Goal: Task Accomplishment & Management: Complete application form

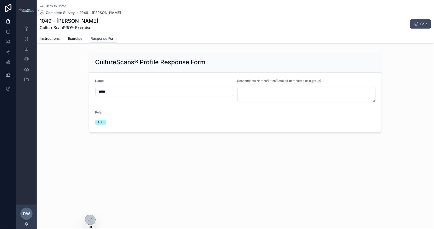
click at [101, 121] on div "HR" at bounding box center [100, 122] width 4 height 5
click at [110, 92] on input "*****" at bounding box center [165, 91] width 138 height 7
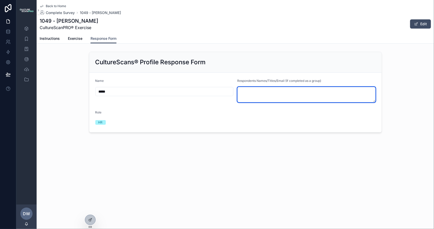
click at [266, 92] on textarea "scrollable content" at bounding box center [307, 94] width 138 height 15
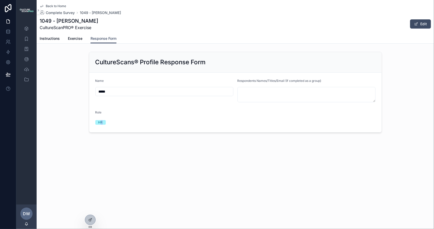
click at [102, 122] on div "HR" at bounding box center [100, 122] width 4 height 5
click at [100, 112] on span "Role" at bounding box center [98, 112] width 6 height 4
click at [102, 122] on div "HR" at bounding box center [100, 122] width 4 height 5
click at [76, 39] on span "Exercise" at bounding box center [75, 38] width 15 height 5
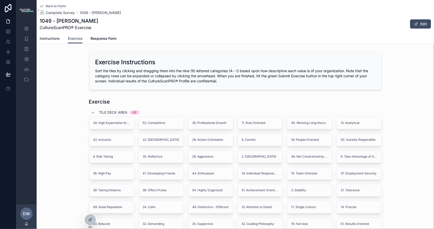
click at [51, 38] on span "Instructions" at bounding box center [50, 38] width 20 height 5
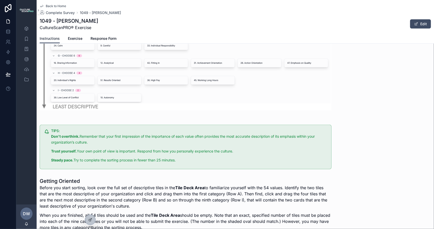
scroll to position [414, 0]
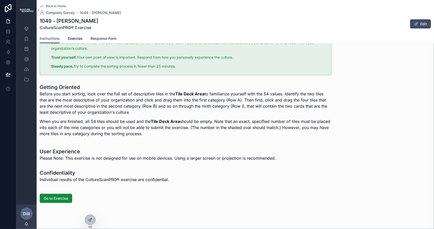
click at [106, 41] on link "Response Form" at bounding box center [104, 39] width 26 height 10
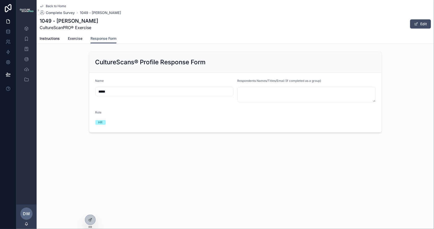
click at [76, 39] on span "Exercise" at bounding box center [75, 38] width 15 height 5
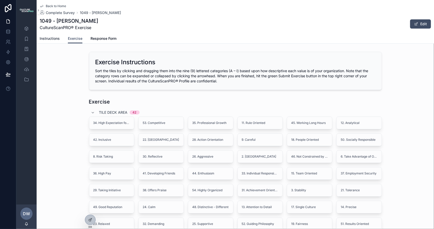
click at [53, 36] on span "Instructions" at bounding box center [50, 38] width 20 height 5
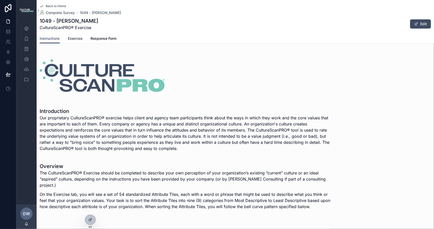
click at [74, 38] on span "Exercise" at bounding box center [75, 38] width 15 height 5
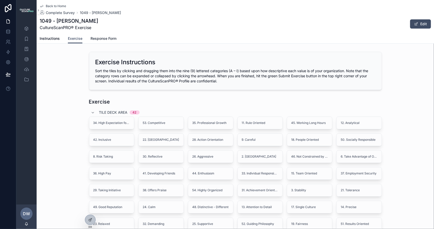
click at [106, 37] on span "Response Form" at bounding box center [104, 38] width 26 height 5
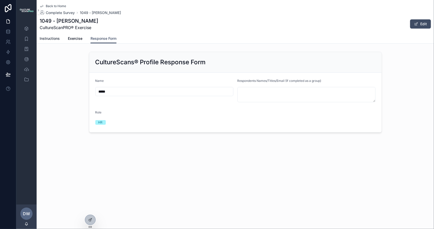
click at [46, 39] on span "Instructions" at bounding box center [50, 38] width 20 height 5
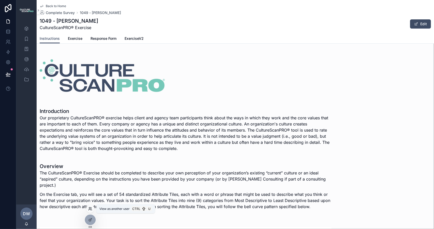
click at [89, 207] on icon at bounding box center [89, 207] width 1 height 1
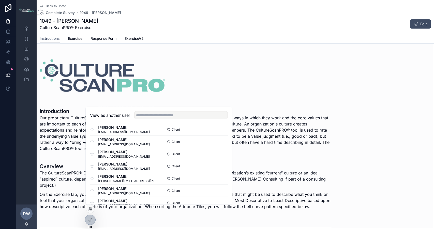
scroll to position [53, 0]
click at [216, 178] on button "Select" at bounding box center [221, 177] width 13 height 7
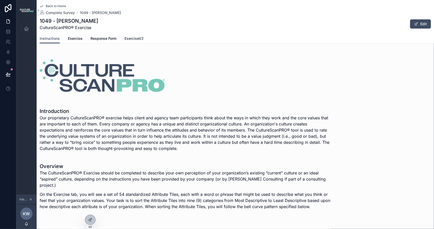
click at [133, 37] on span "ExerciseV2" at bounding box center [134, 38] width 19 height 5
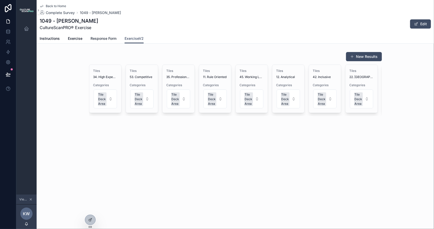
click at [99, 37] on span "Response Form" at bounding box center [104, 38] width 26 height 5
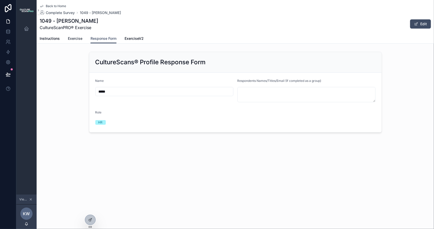
click at [76, 37] on span "Exercise" at bounding box center [75, 38] width 15 height 5
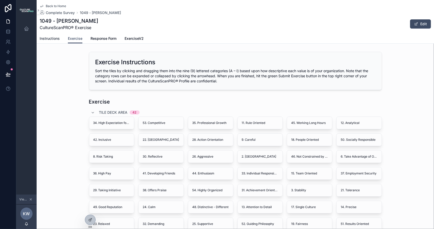
click at [51, 38] on span "Instructions" at bounding box center [50, 38] width 20 height 5
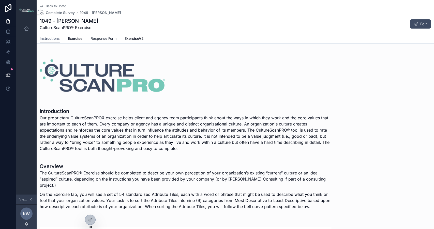
click at [104, 39] on span "Response Form" at bounding box center [104, 38] width 26 height 5
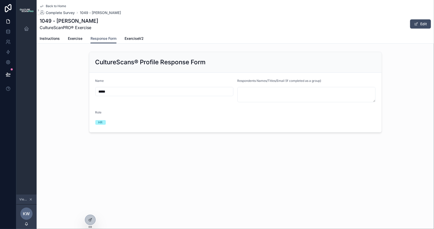
click at [101, 122] on div "HR" at bounding box center [100, 122] width 4 height 5
click at [134, 37] on span "ExerciseV2" at bounding box center [134, 38] width 19 height 5
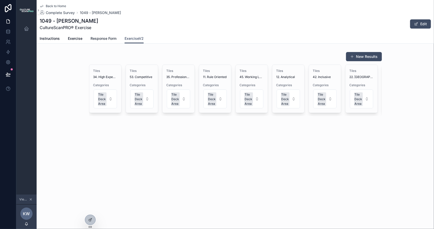
click at [103, 39] on span "Response Form" at bounding box center [104, 38] width 26 height 5
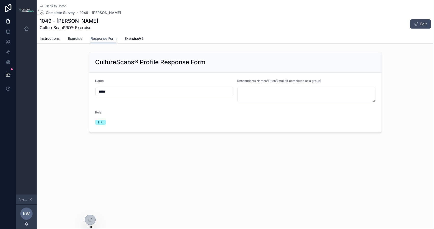
click at [74, 38] on span "Exercise" at bounding box center [75, 38] width 15 height 5
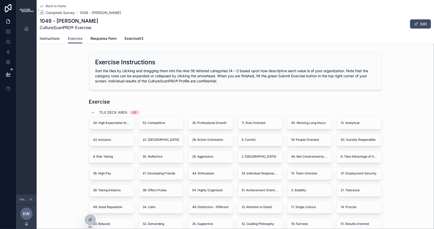
click at [52, 39] on span "Instructions" at bounding box center [50, 38] width 20 height 5
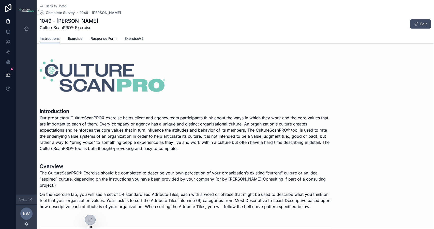
click at [137, 39] on span "ExerciseV2" at bounding box center [134, 38] width 19 height 5
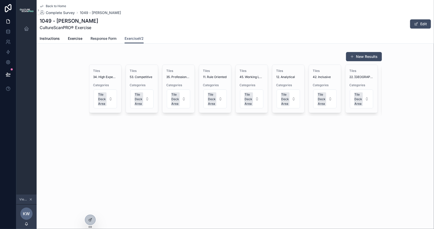
click at [104, 39] on span "Response Form" at bounding box center [104, 38] width 26 height 5
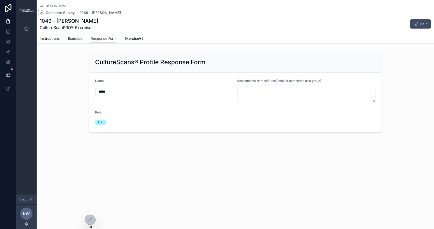
click at [78, 40] on span "Exercise" at bounding box center [75, 38] width 15 height 5
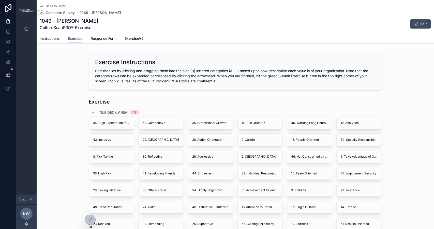
click at [50, 40] on span "Instructions" at bounding box center [50, 38] width 20 height 5
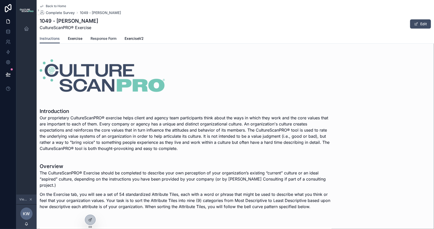
click at [102, 38] on span "Response Form" at bounding box center [104, 38] width 26 height 5
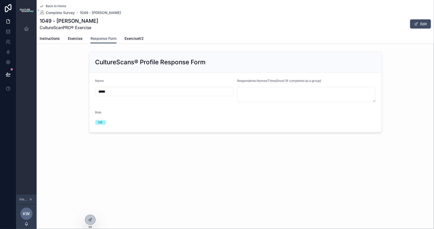
click at [101, 122] on div "HR" at bounding box center [100, 122] width 4 height 5
click at [105, 104] on form "Name ***** Respondents Names/Titles/Email (If completed as a group) Role HR" at bounding box center [235, 103] width 293 height 60
click at [100, 121] on div "HR" at bounding box center [100, 122] width 4 height 5
click at [110, 116] on div "Role" at bounding box center [128, 113] width 67 height 6
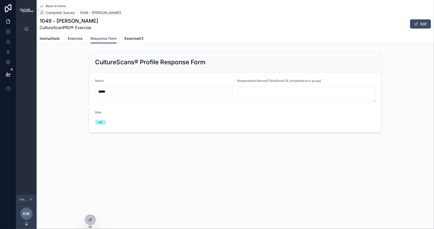
click at [73, 39] on span "Exercise" at bounding box center [75, 38] width 15 height 5
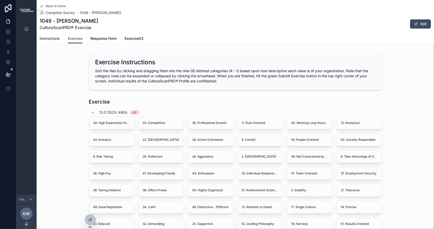
click at [52, 38] on span "Instructions" at bounding box center [50, 38] width 20 height 5
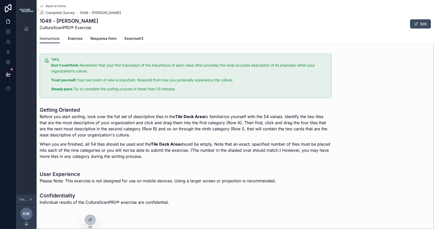
scroll to position [397, 0]
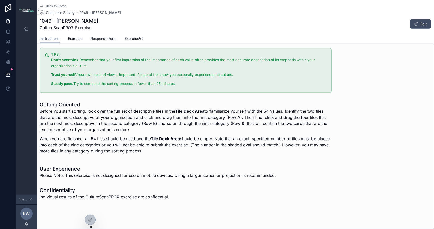
click at [106, 39] on span "Response Form" at bounding box center [104, 38] width 26 height 5
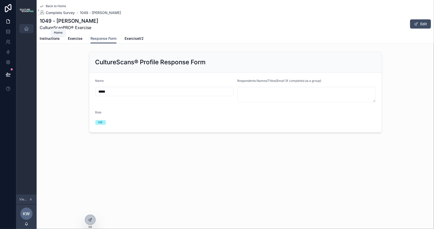
click at [29, 28] on div "Home" at bounding box center [26, 28] width 8 height 8
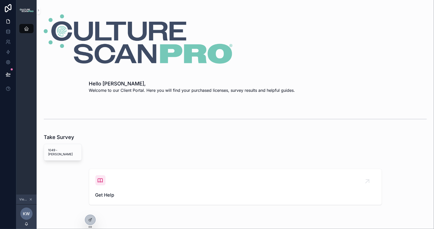
scroll to position [14, 0]
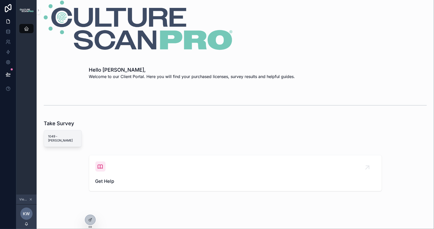
click at [69, 136] on span "1049 - [PERSON_NAME]" at bounding box center [63, 138] width 30 height 8
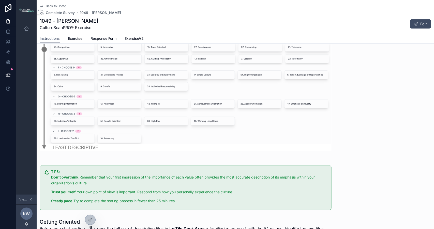
scroll to position [382, 0]
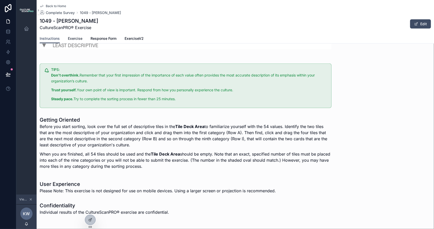
click at [73, 37] on span "Exercise" at bounding box center [75, 38] width 15 height 5
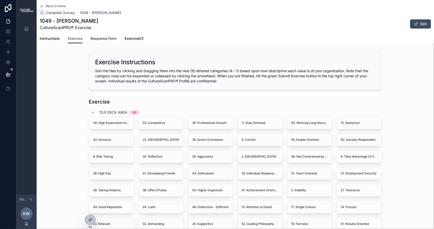
click at [98, 37] on span "Response Form" at bounding box center [104, 38] width 26 height 5
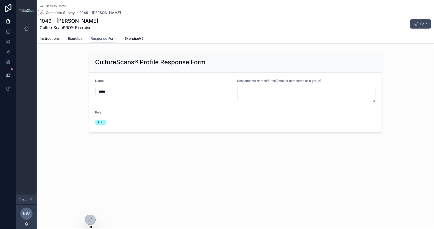
click at [76, 37] on span "Exercise" at bounding box center [75, 38] width 15 height 5
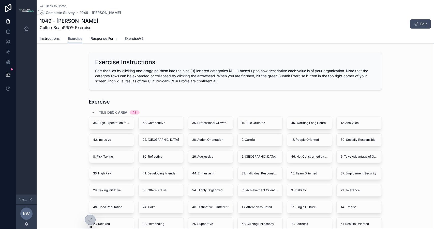
click at [129, 36] on span "ExerciseV2" at bounding box center [134, 38] width 19 height 5
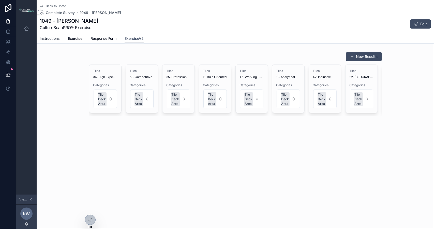
click at [53, 40] on span "Instructions" at bounding box center [50, 38] width 20 height 5
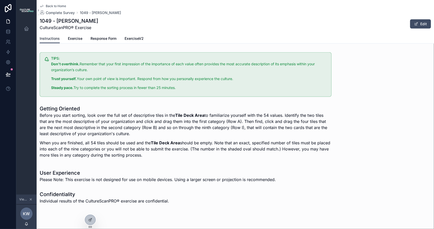
scroll to position [397, 0]
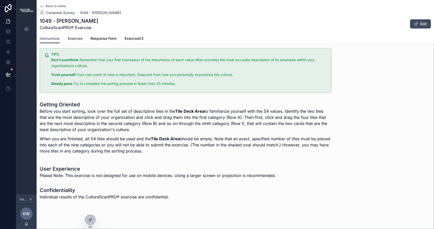
click at [75, 39] on span "Exercise" at bounding box center [75, 38] width 15 height 5
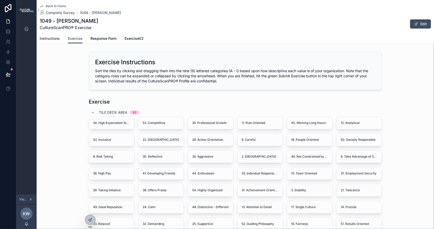
click at [54, 40] on span "Instructions" at bounding box center [50, 38] width 20 height 5
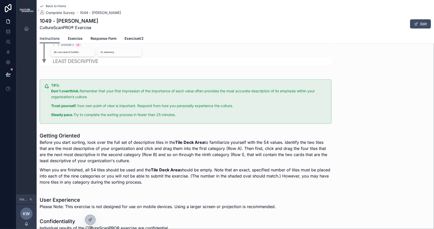
scroll to position [397, 0]
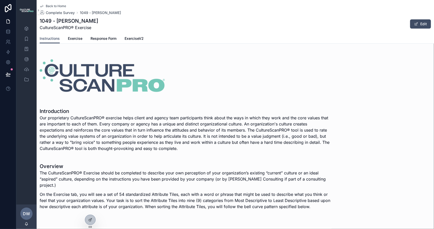
scroll to position [25, 0]
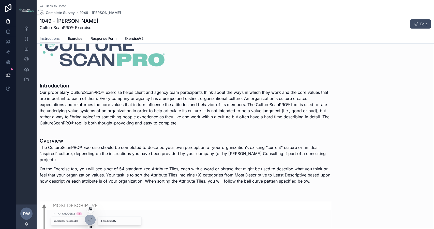
click at [89, 208] on icon at bounding box center [90, 208] width 4 height 4
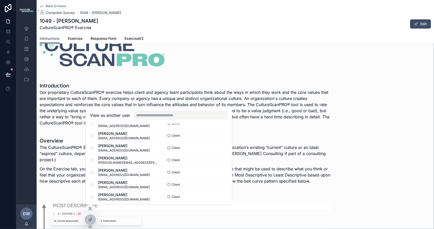
scroll to position [76, 0]
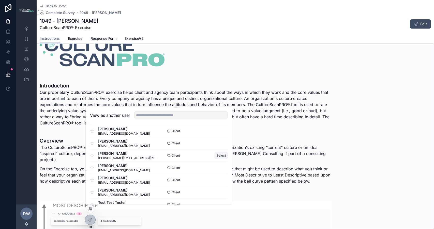
click at [217, 154] on button "Select" at bounding box center [221, 154] width 13 height 7
